Goal: Complete application form

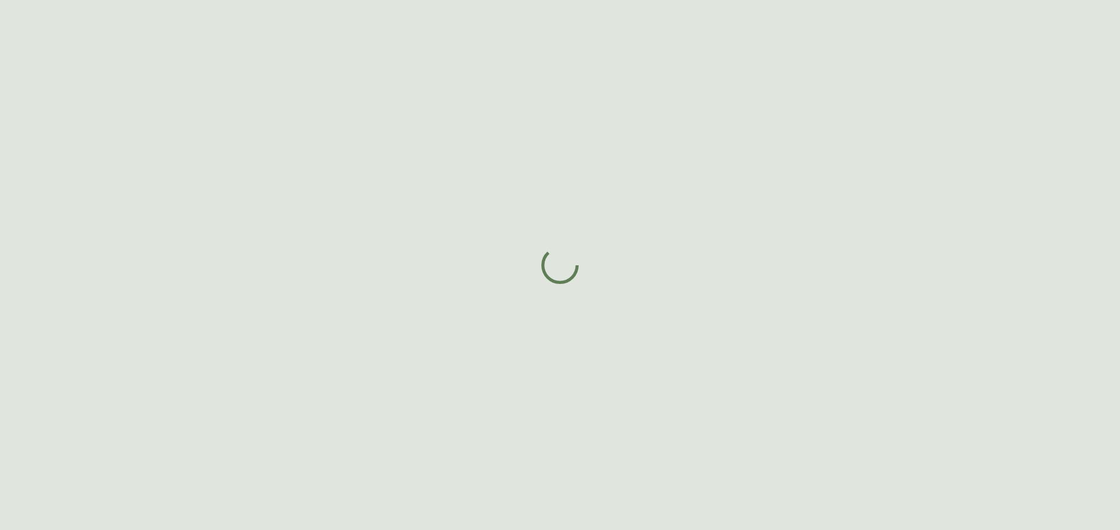
select select "ON"
select select "CA"
select select "CA_EN"
select select "Outreach from a Trade Rep"
select select "Other"
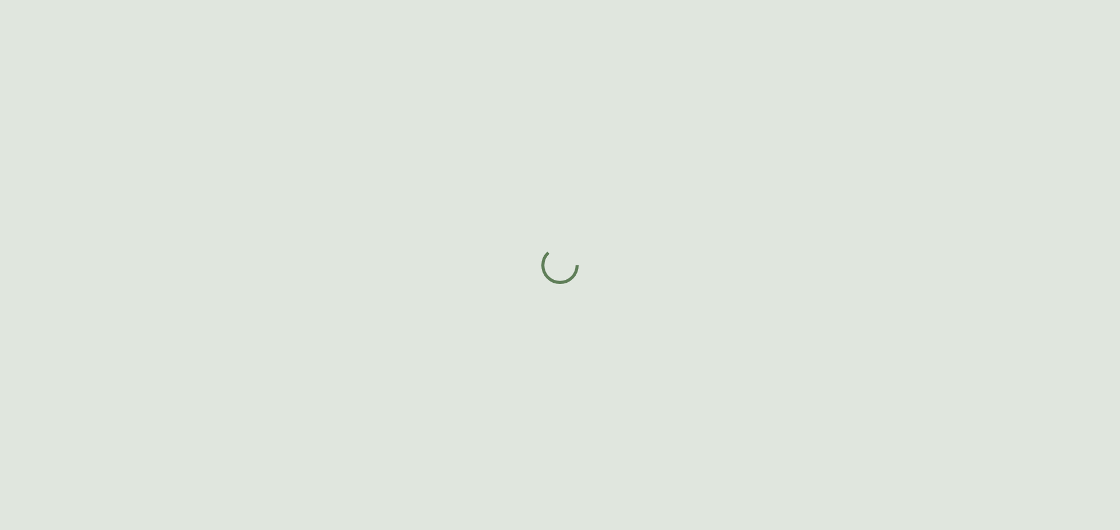
select select "false"
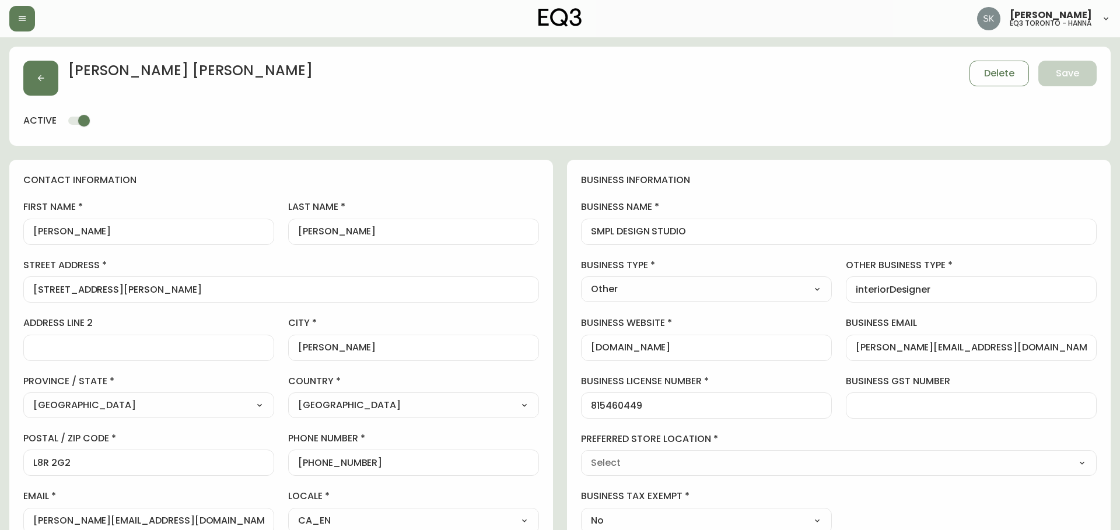
type input "EQ3 [GEOGRAPHIC_DATA]"
select select "cjw10z96q005b6gs00r6w7pwt"
